Goal: Navigation & Orientation: Find specific page/section

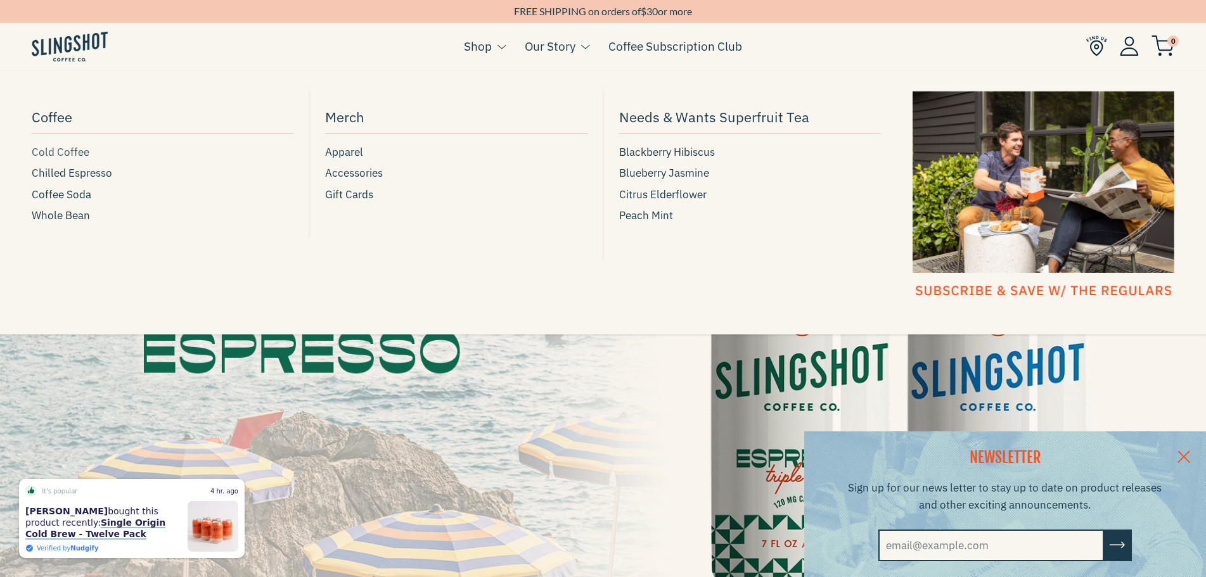
click at [65, 154] on span "Cold Coffee" at bounding box center [61, 152] width 58 height 17
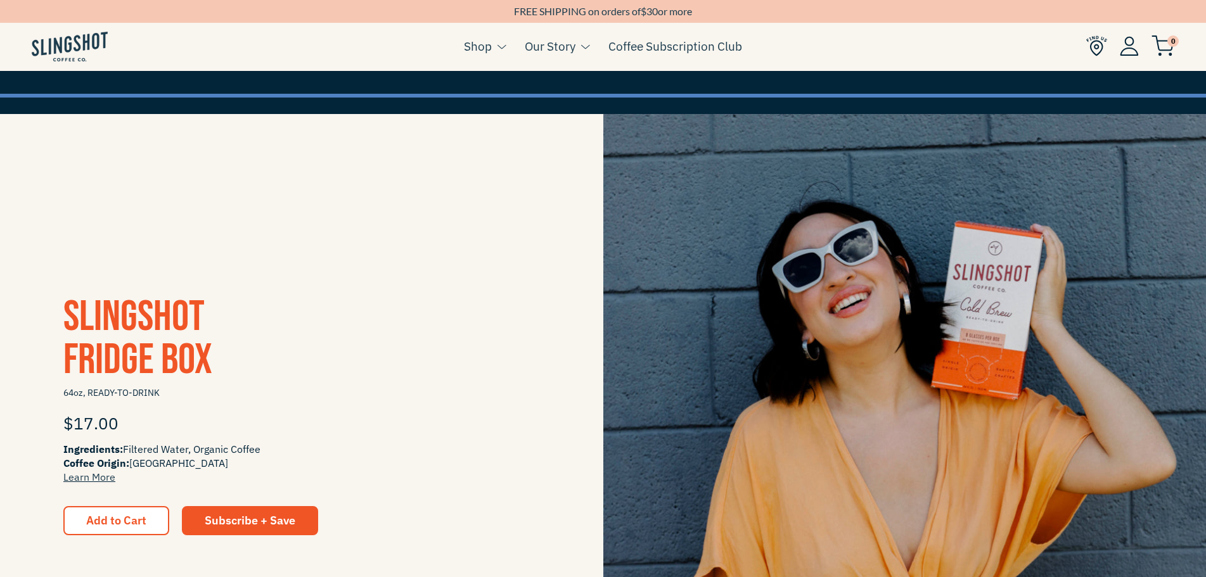
scroll to position [190, 0]
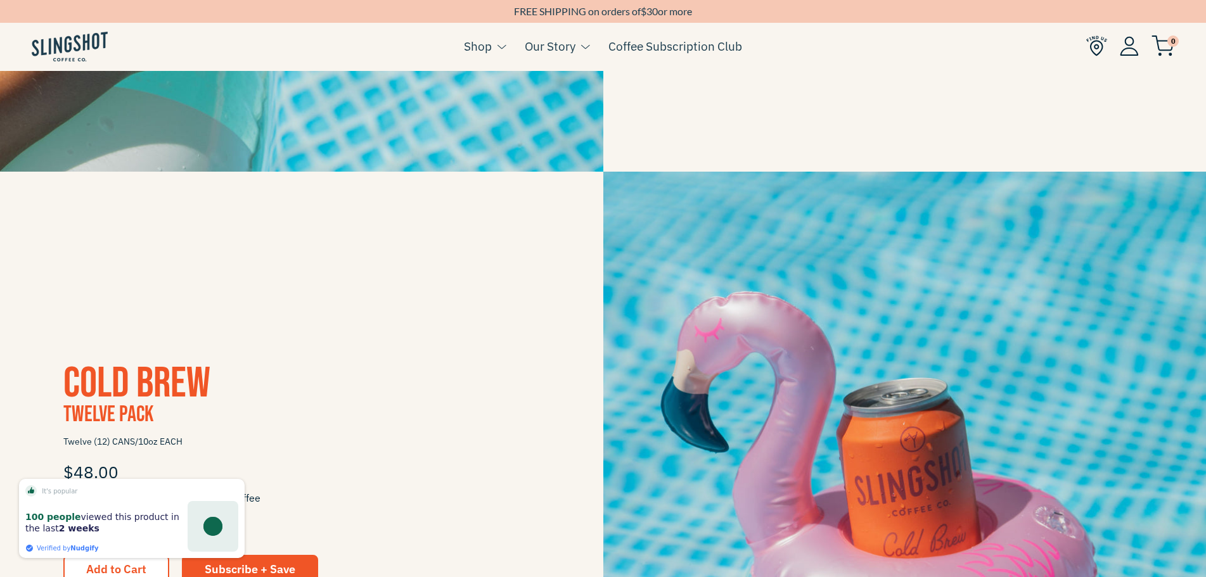
drag, startPoint x: 656, startPoint y: 158, endPoint x: 672, endPoint y: 246, distance: 89.6
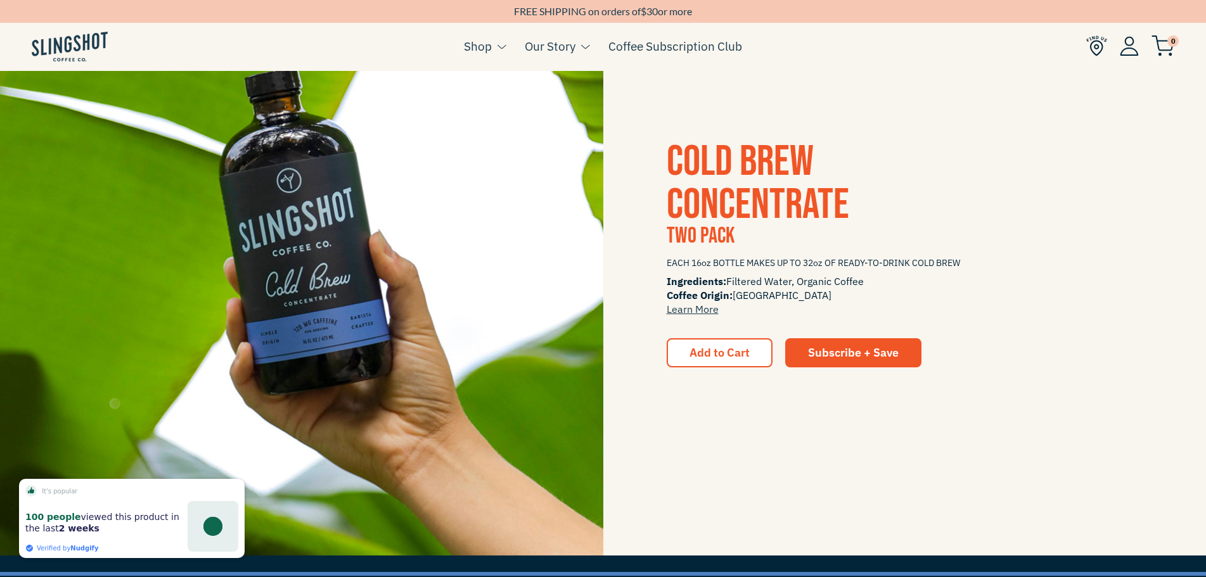
drag, startPoint x: 563, startPoint y: 248, endPoint x: 565, endPoint y: 309, distance: 60.2
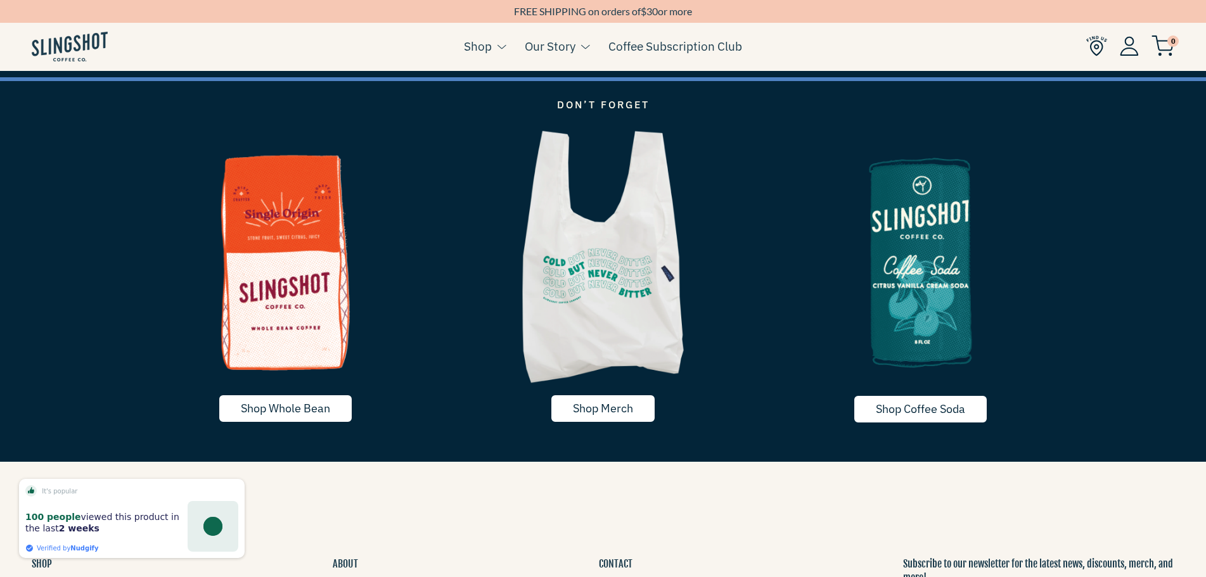
drag, startPoint x: 637, startPoint y: 270, endPoint x: 643, endPoint y: 317, distance: 47.9
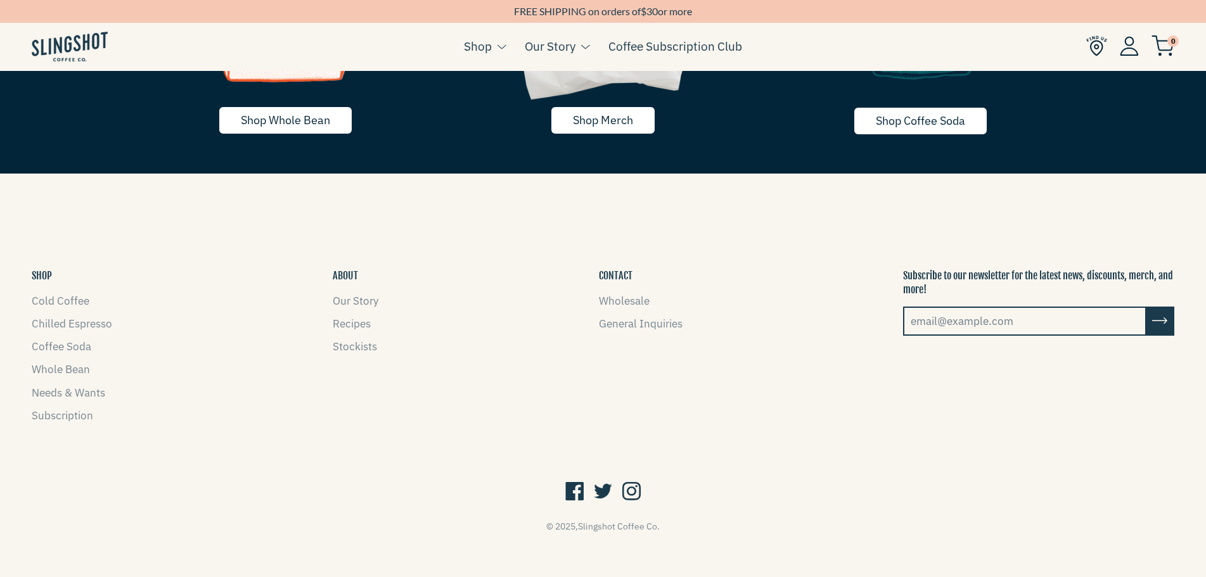
scroll to position [2947, 0]
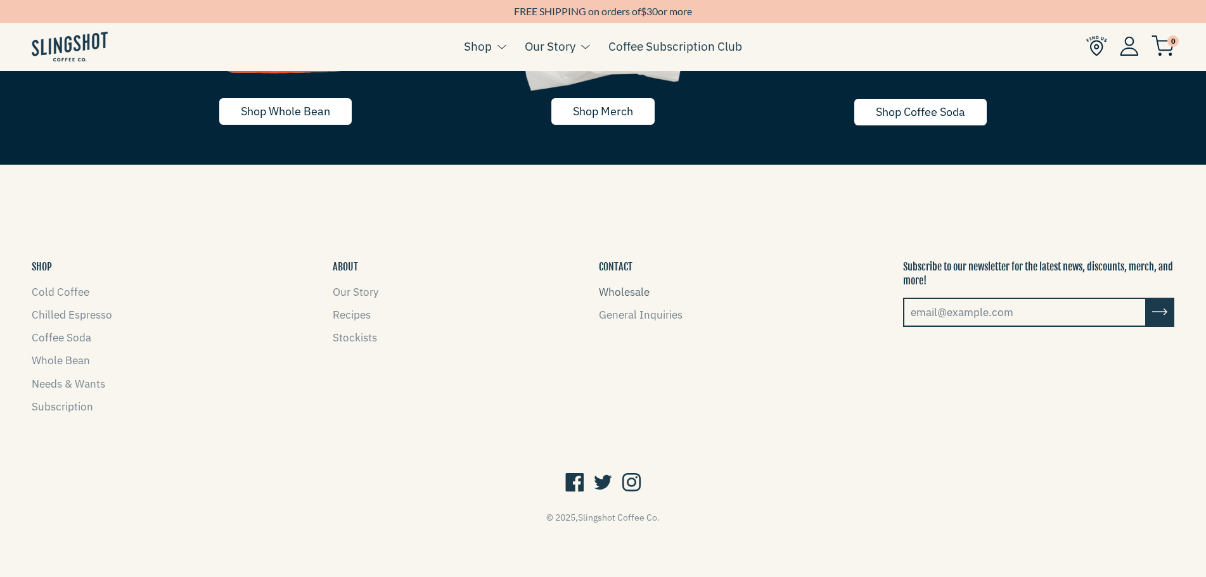
click at [620, 288] on link "Wholesale" at bounding box center [624, 292] width 51 height 14
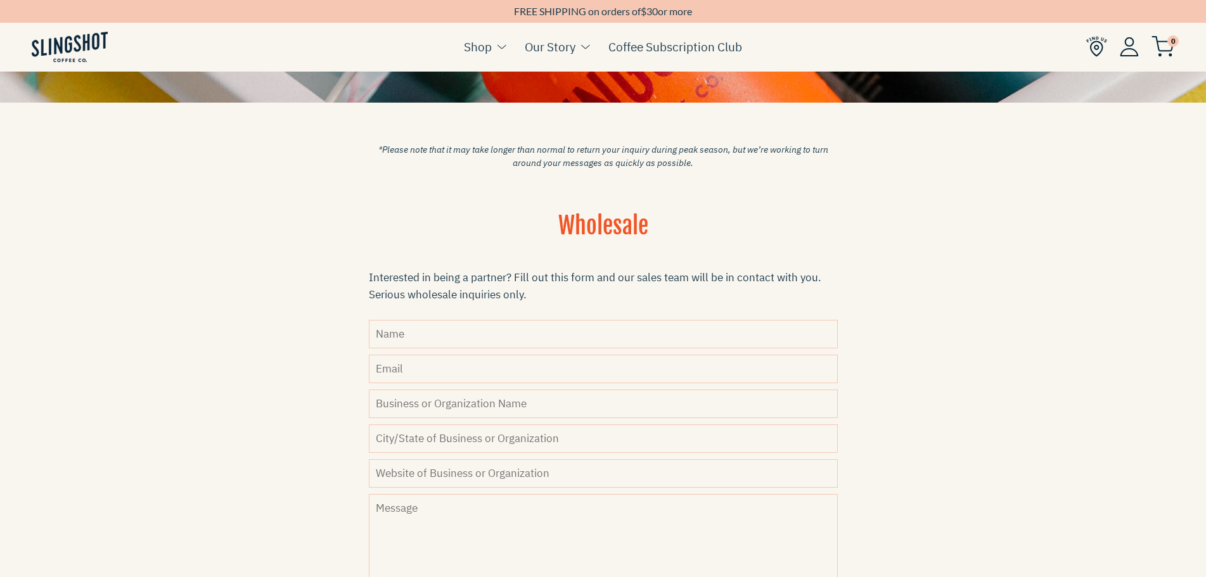
scroll to position [274, 0]
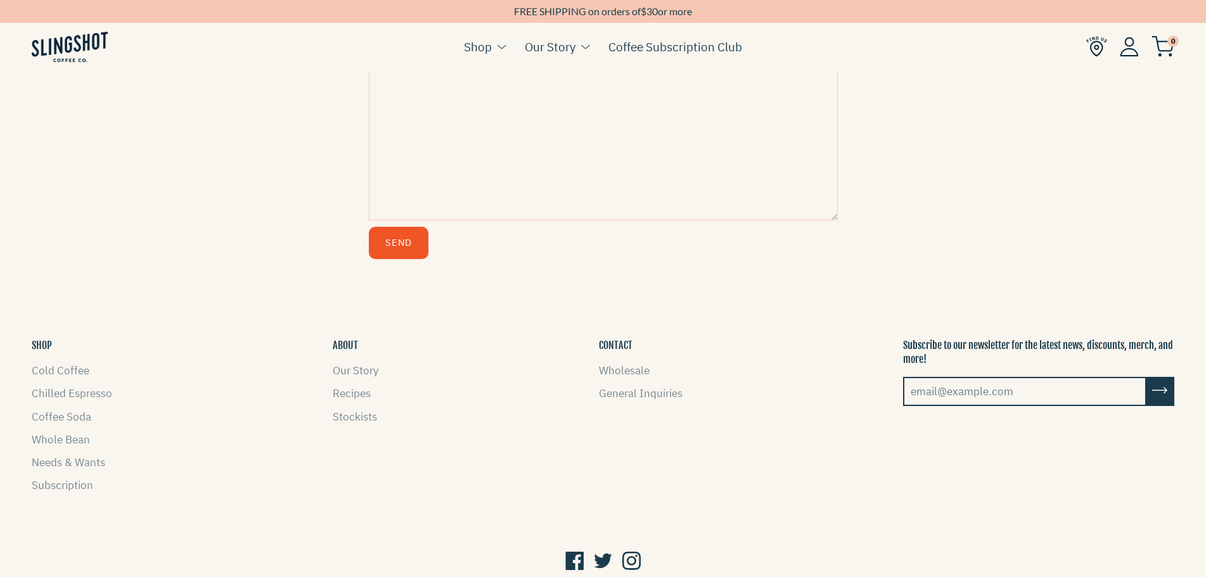
drag, startPoint x: 989, startPoint y: 220, endPoint x: 990, endPoint y: 269, distance: 48.8
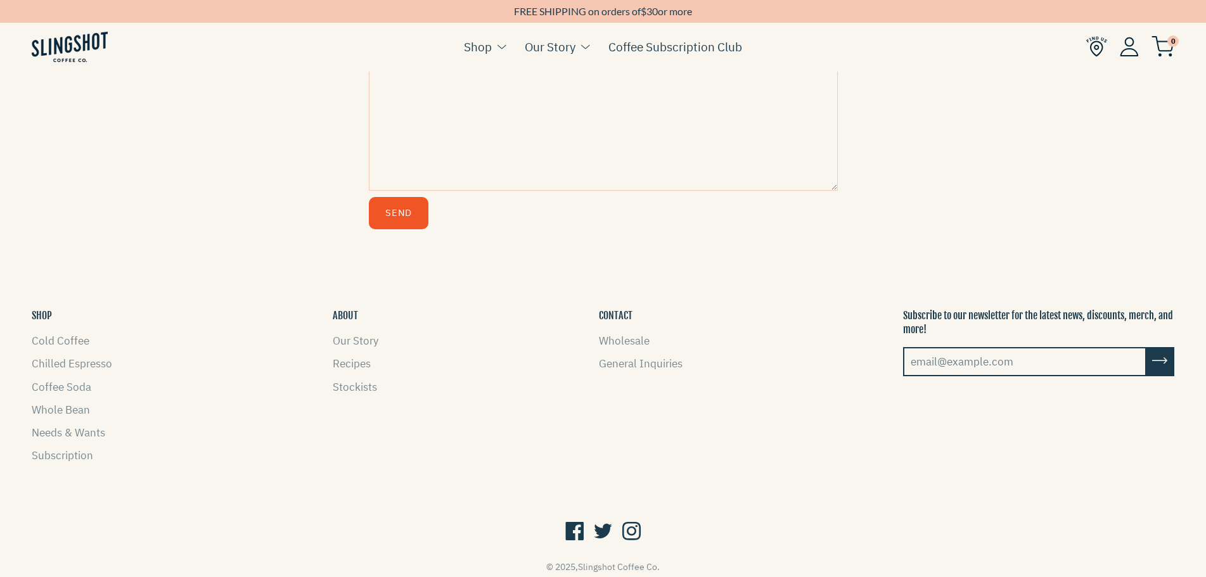
scroll to position [799, 0]
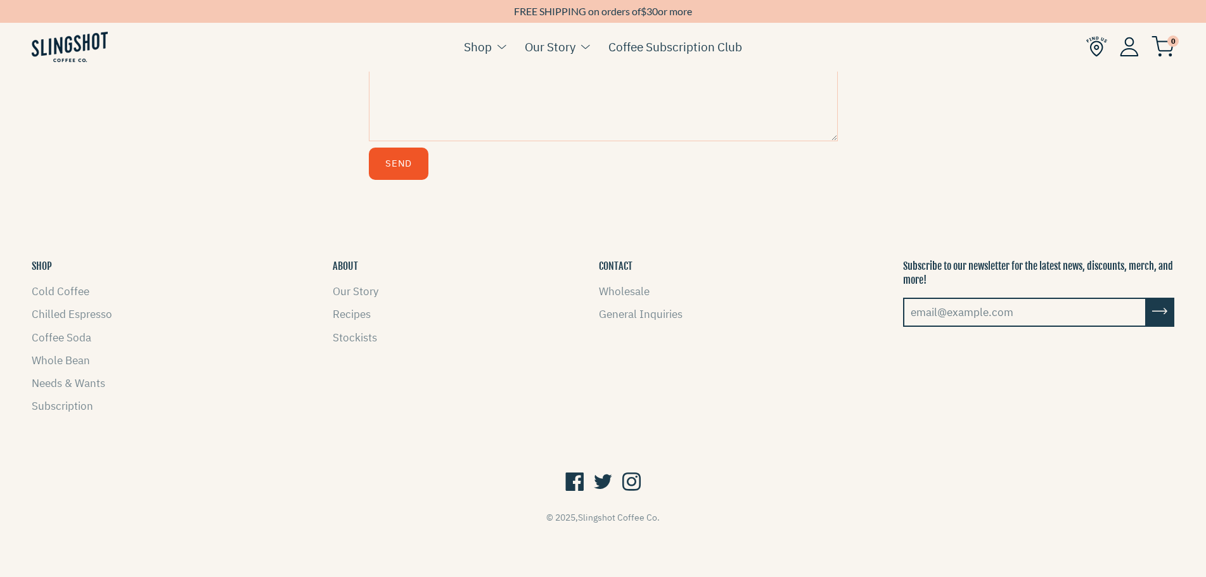
drag, startPoint x: 911, startPoint y: 281, endPoint x: 887, endPoint y: 359, distance: 81.6
click at [353, 337] on link "Stockists" at bounding box center [355, 338] width 44 height 14
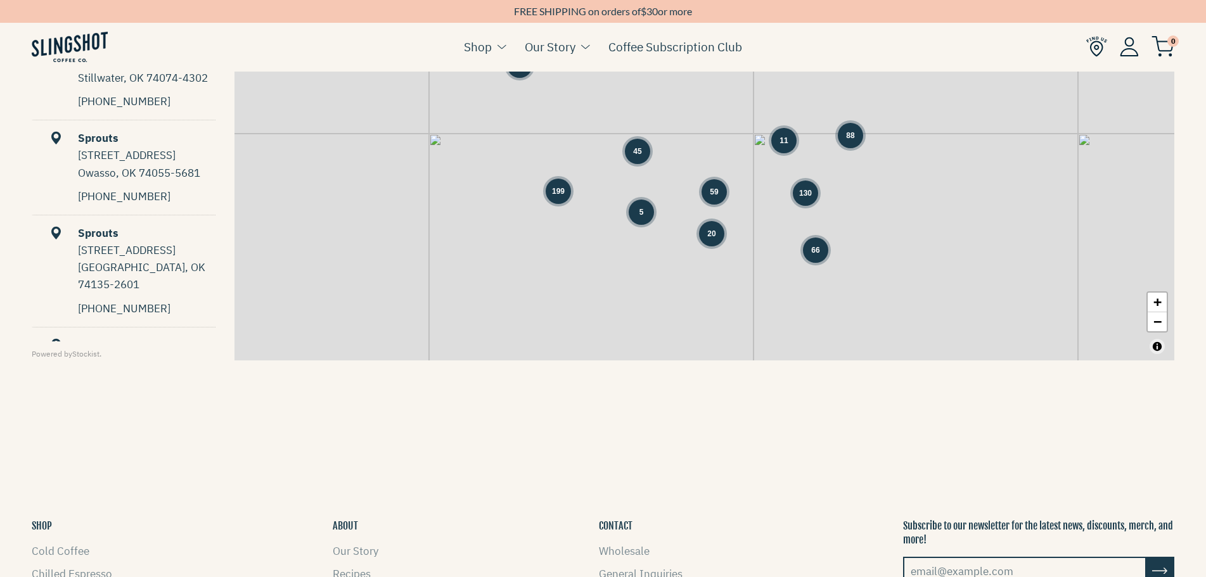
scroll to position [739, 0]
